Goal: Register for event/course

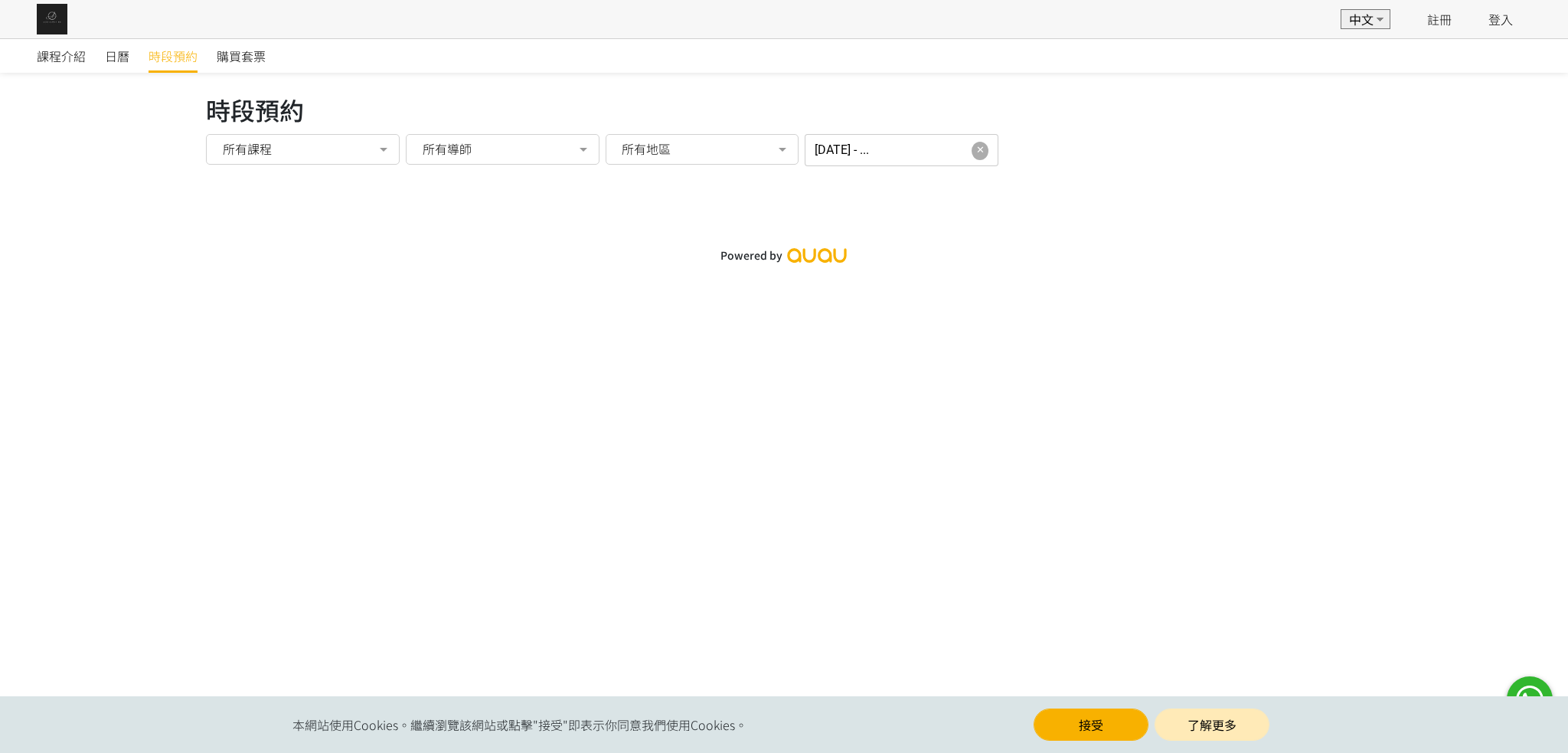
click at [976, 151] on span "✕" at bounding box center [980, 150] width 9 height 15
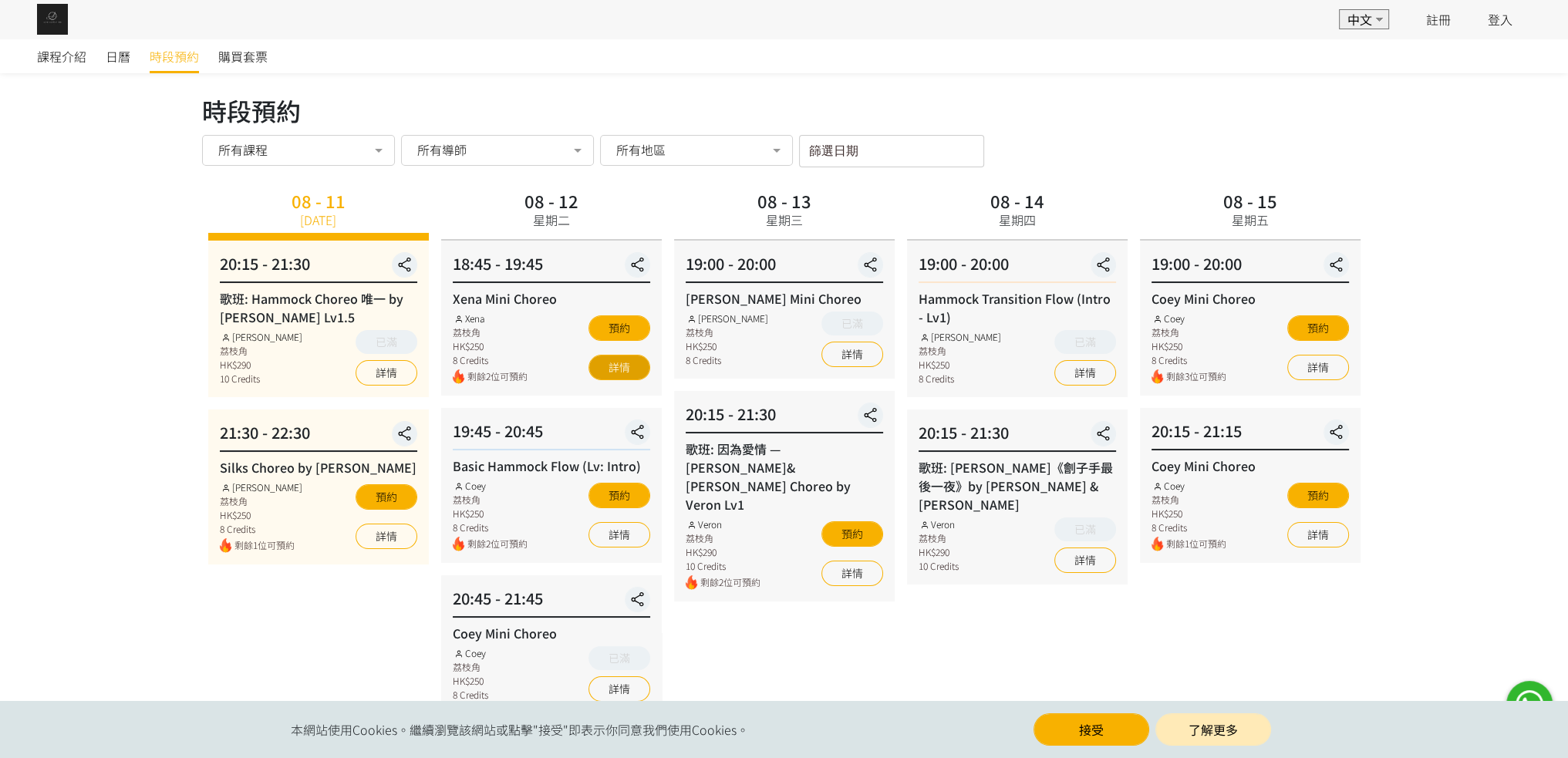
click at [620, 374] on link "詳情" at bounding box center [619, 367] width 61 height 26
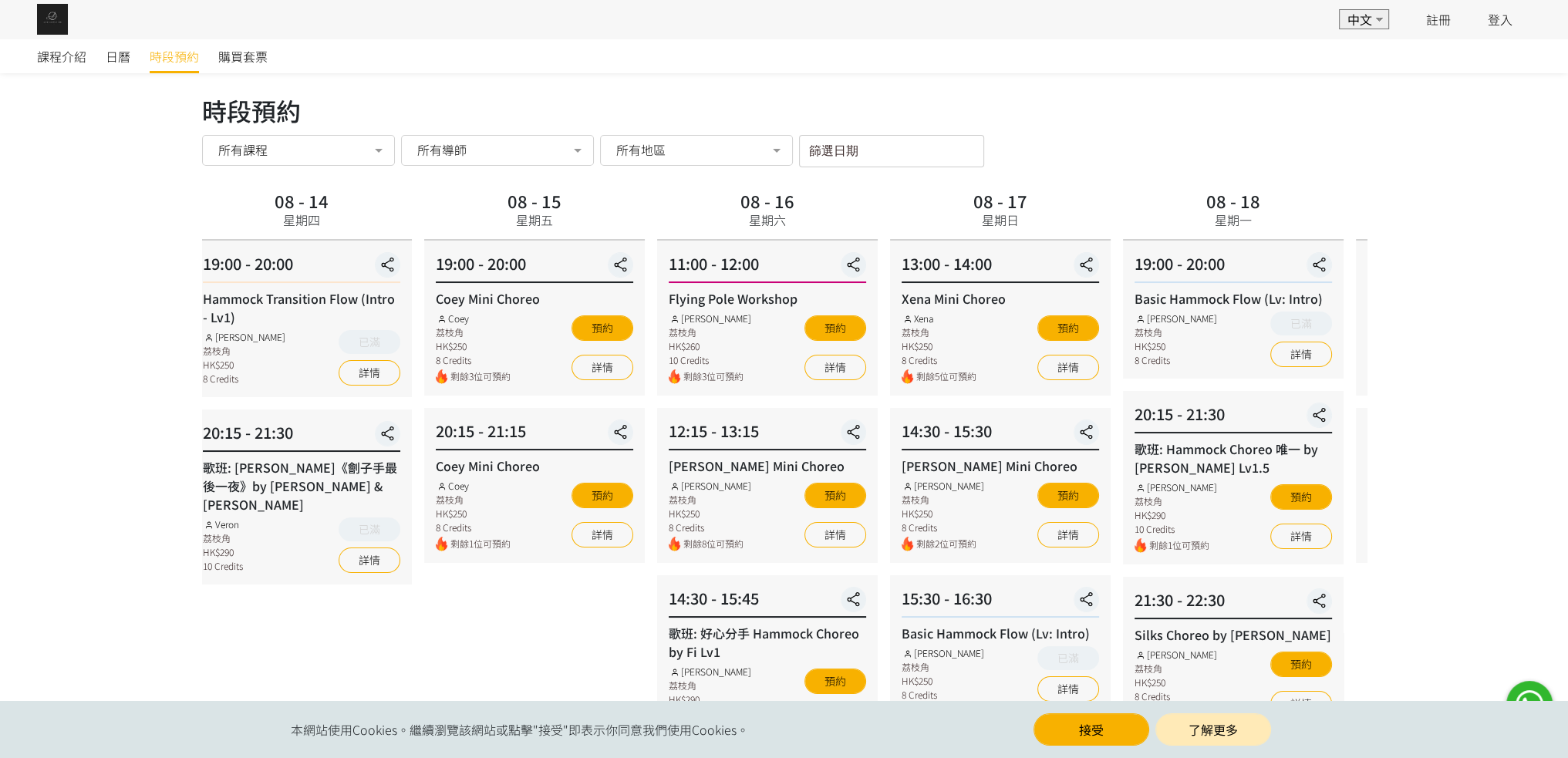
click at [432, 188] on div "08 - 15 星期五" at bounding box center [534, 213] width 220 height 55
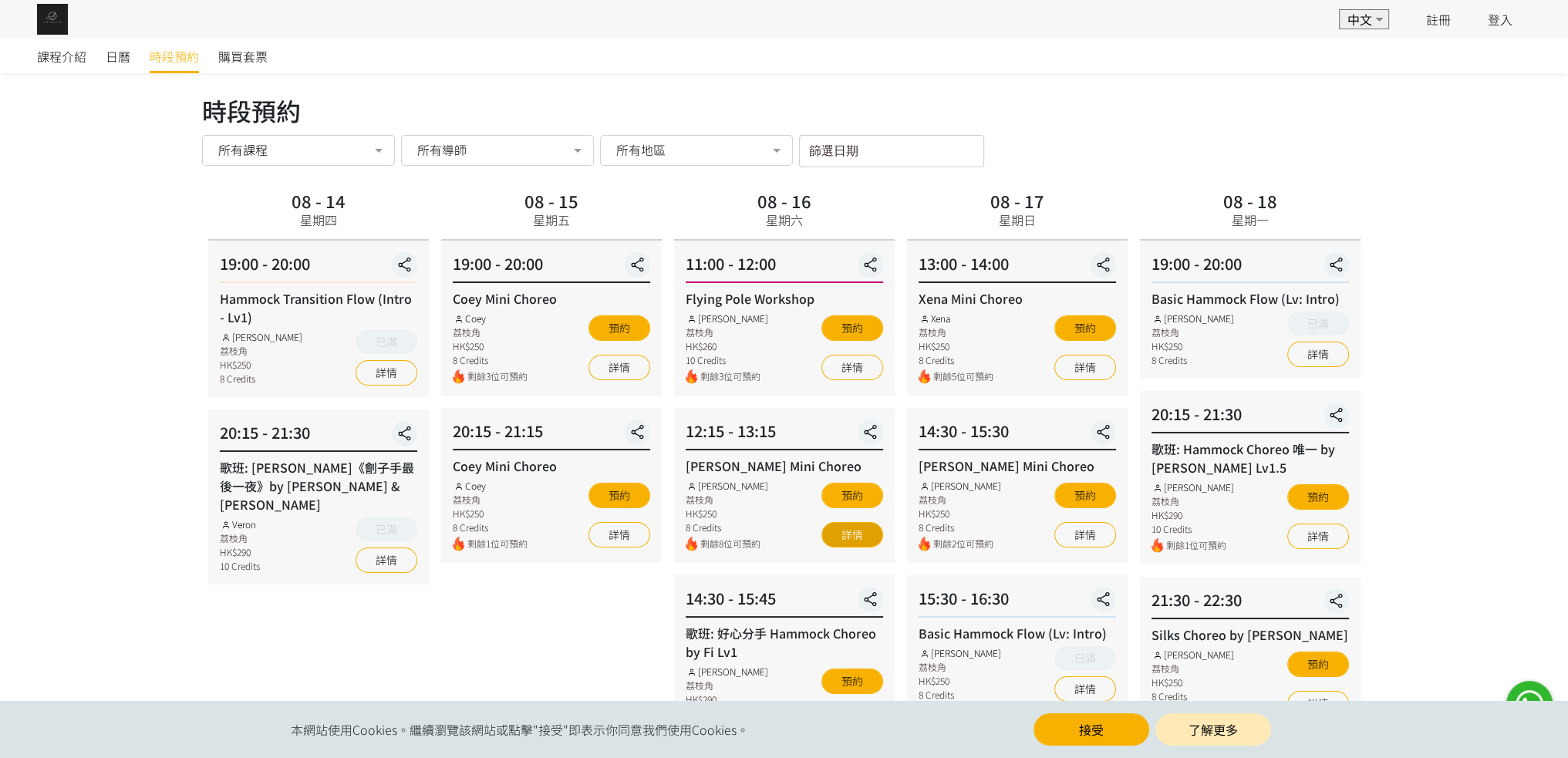
click at [837, 541] on link "詳情" at bounding box center [852, 535] width 61 height 26
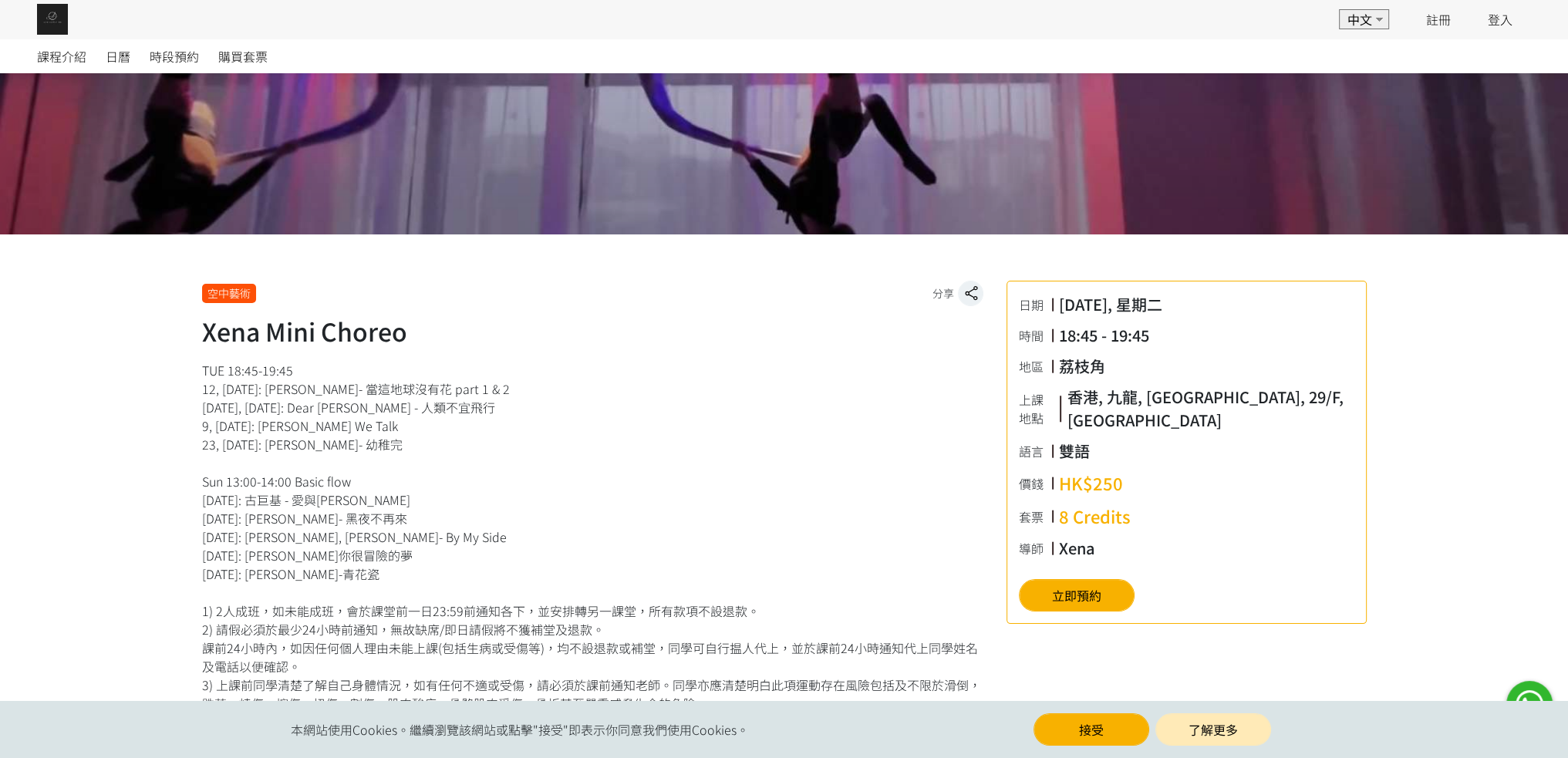
scroll to position [154, 0]
